Goal: Information Seeking & Learning: Learn about a topic

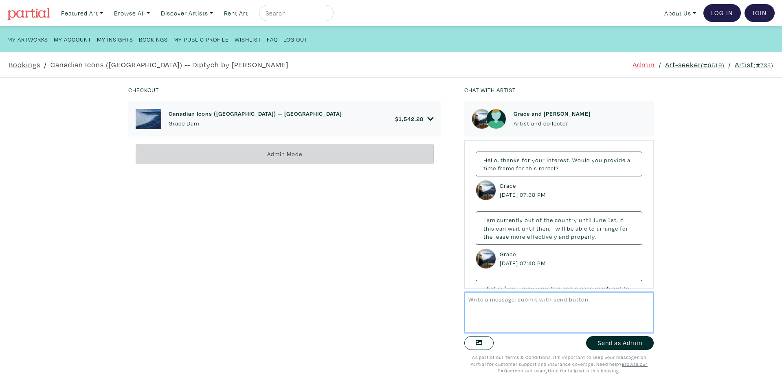
scroll to position [1851, 0]
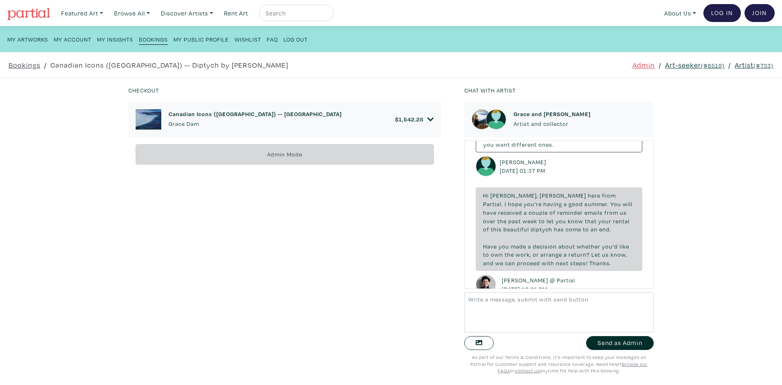
click at [691, 63] on link "Art-seeker (#6519)" at bounding box center [694, 64] width 59 height 11
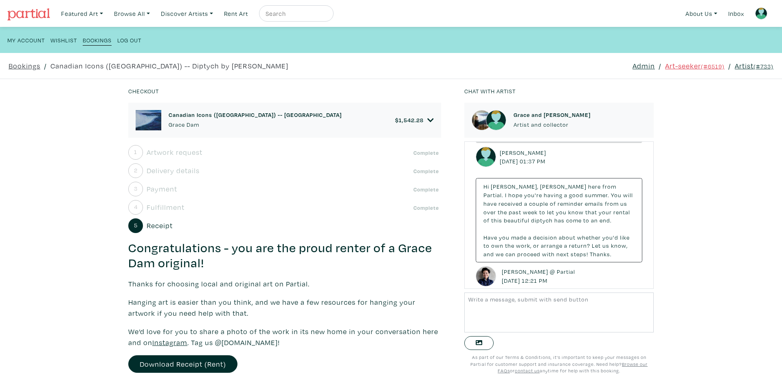
click at [427, 117] on icon at bounding box center [430, 120] width 7 height 7
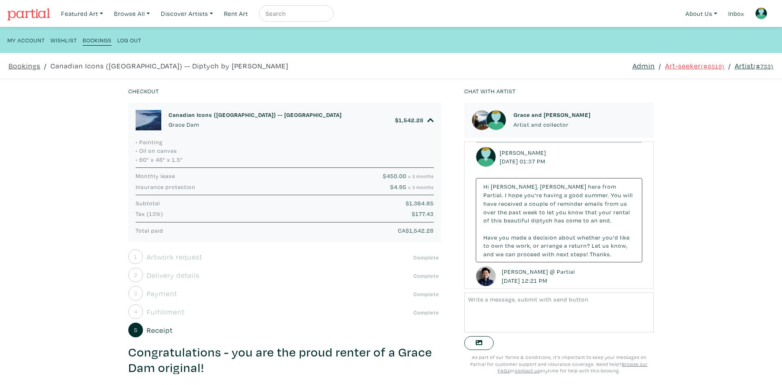
click at [237, 119] on link "Canadian Icons ([GEOGRAPHIC_DATA]) -- [GEOGRAPHIC_DATA] [GEOGRAPHIC_DATA]" at bounding box center [255, 120] width 173 height 18
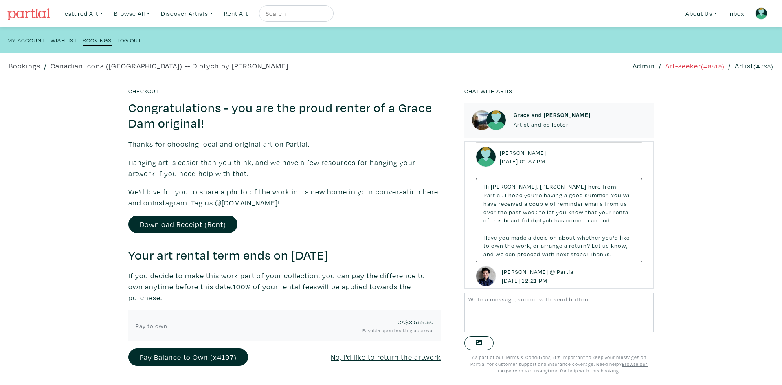
scroll to position [259, 0]
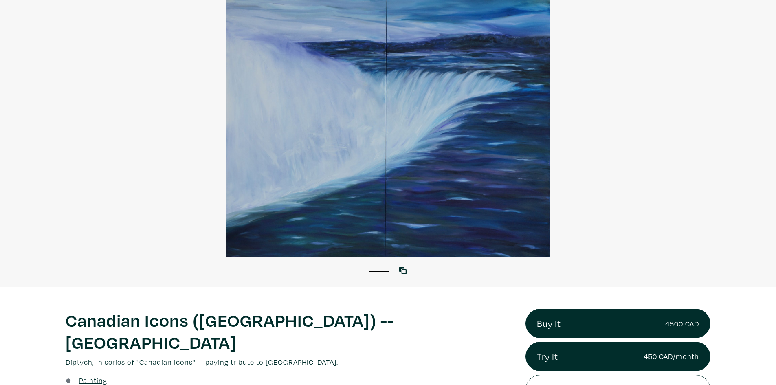
scroll to position [204, 0]
